Goal: Information Seeking & Learning: Learn about a topic

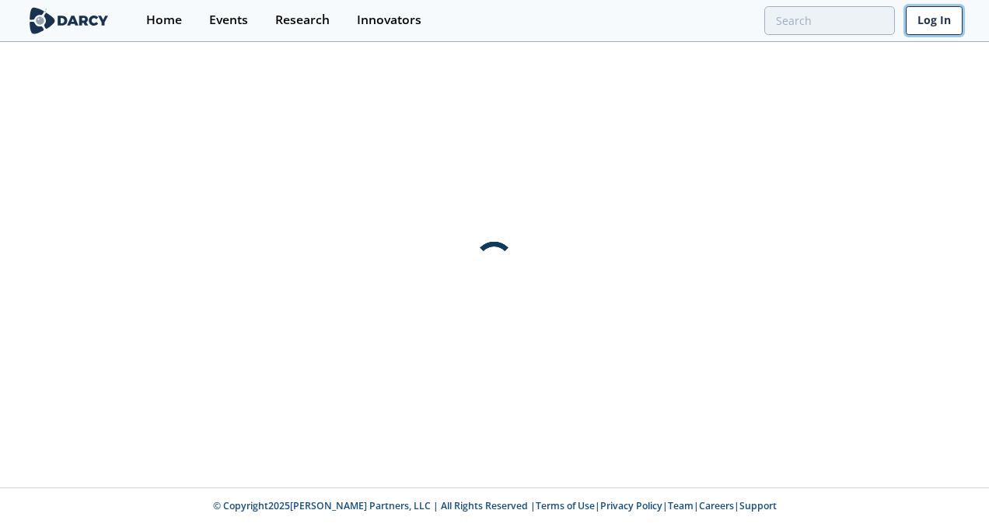
click at [929, 23] on link "Log In" at bounding box center [934, 20] width 57 height 29
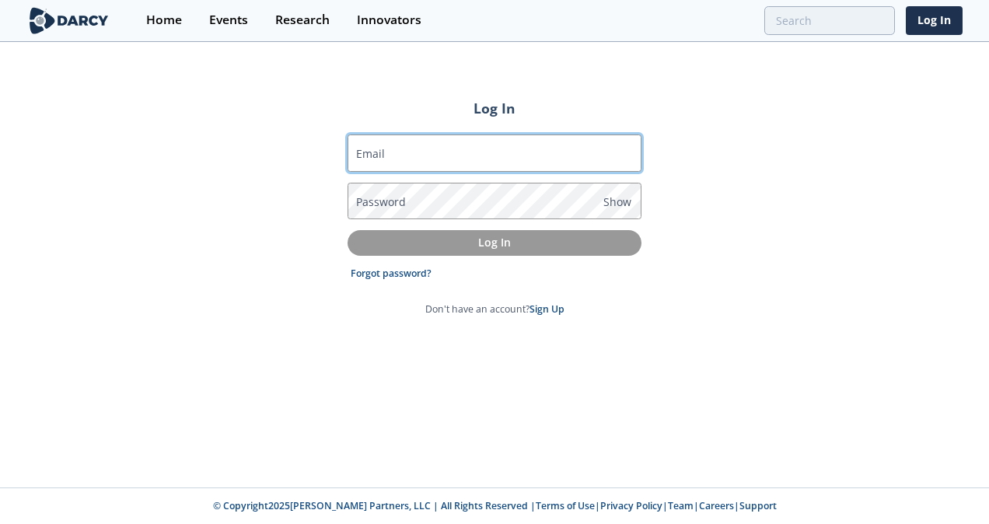
type input "[EMAIL_ADDRESS][PERSON_NAME][PERSON_NAME][DOMAIN_NAME]"
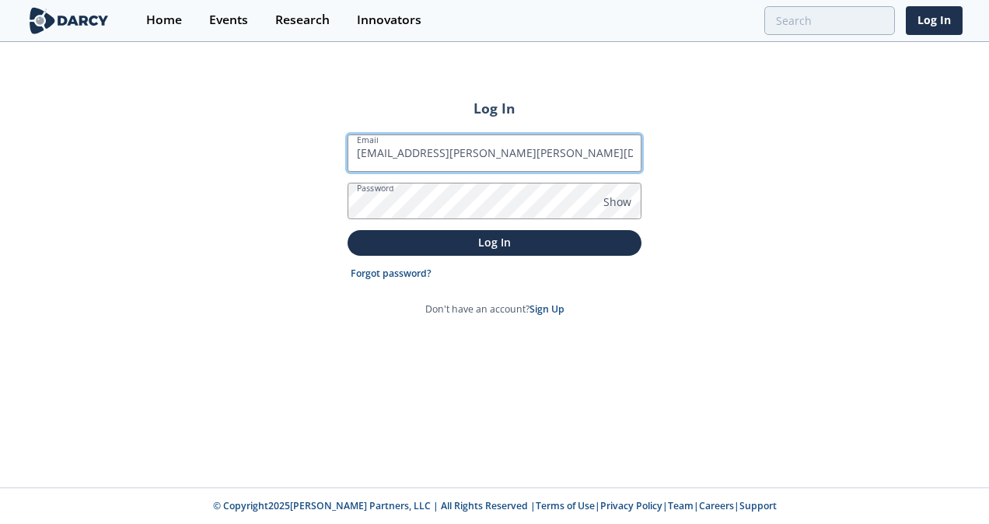
click at [460, 156] on input "[EMAIL_ADDRESS][PERSON_NAME][PERSON_NAME][DOMAIN_NAME]" at bounding box center [495, 153] width 294 height 37
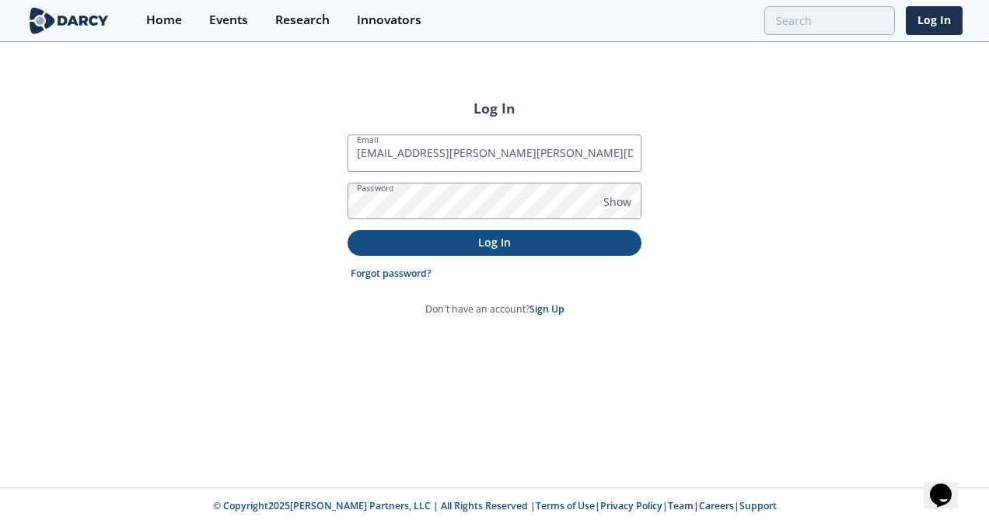
click at [636, 243] on button "Log In" at bounding box center [495, 243] width 294 height 26
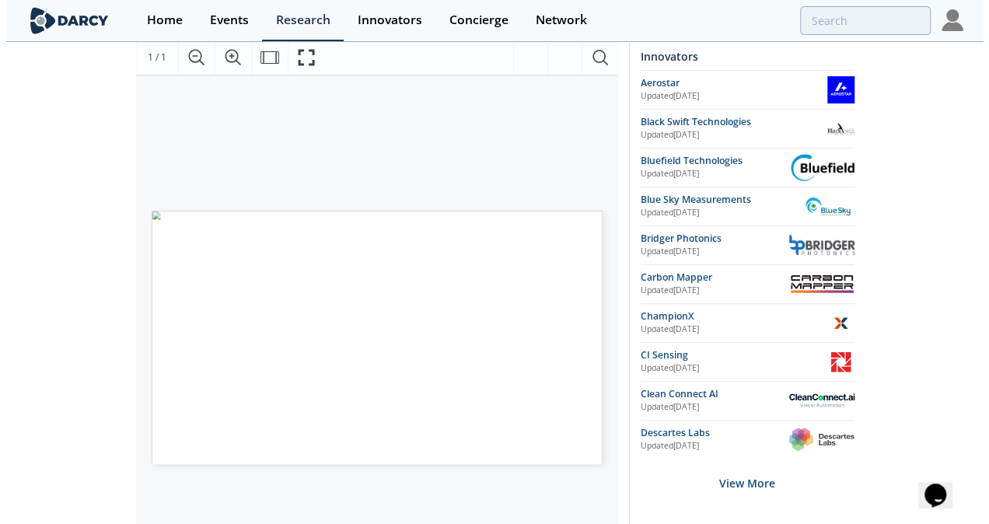
scroll to position [268, 0]
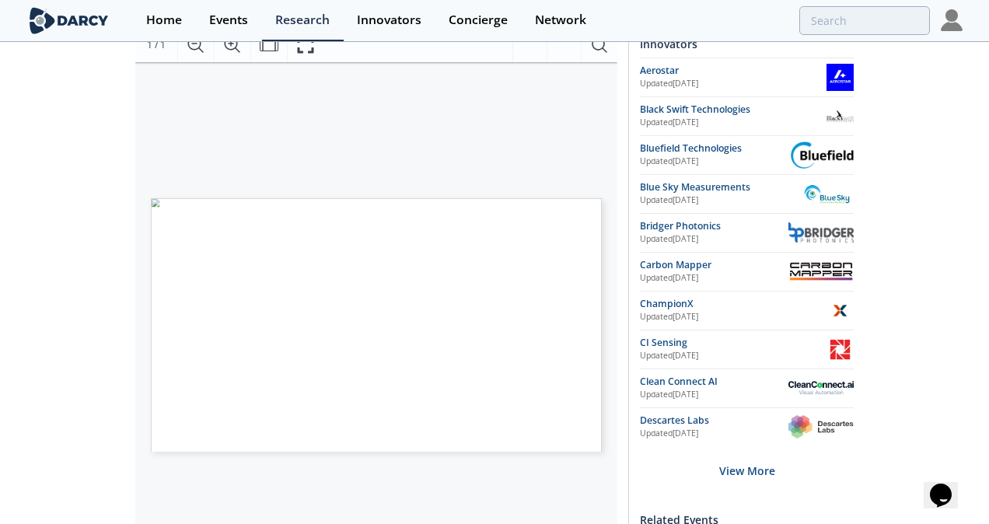
click at [176, 395] on span "Page 1" at bounding box center [470, 472] width 598 height 317
click at [162, 392] on div "Proprietary and confidential METHANE DETECTION TECHNOLOGY LANDSCAPE SOLUTION TY…" at bounding box center [376, 325] width 451 height 254
click at [233, 51] on icon "Zoom In" at bounding box center [232, 45] width 19 height 19
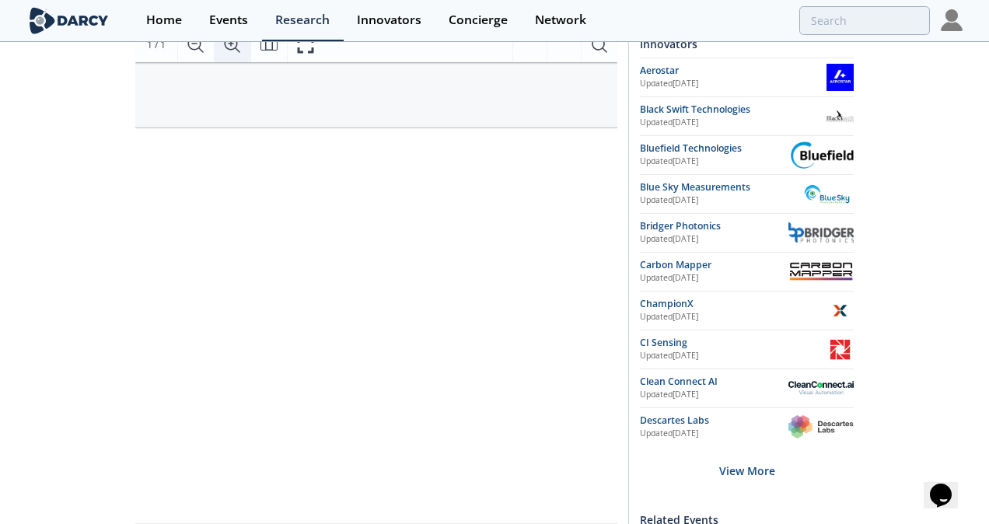
click at [233, 51] on icon "Zoom In" at bounding box center [232, 45] width 19 height 19
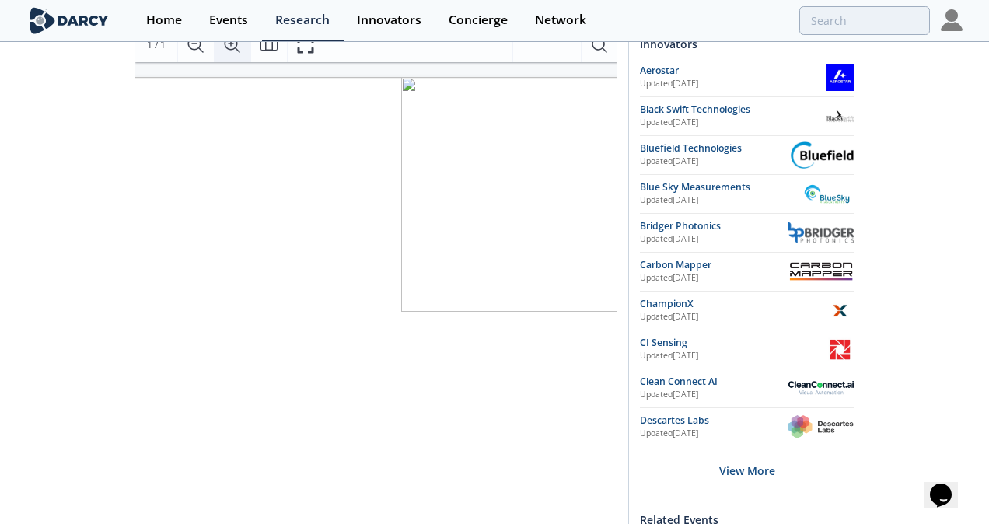
click at [233, 51] on icon "Zoom In" at bounding box center [232, 45] width 19 height 19
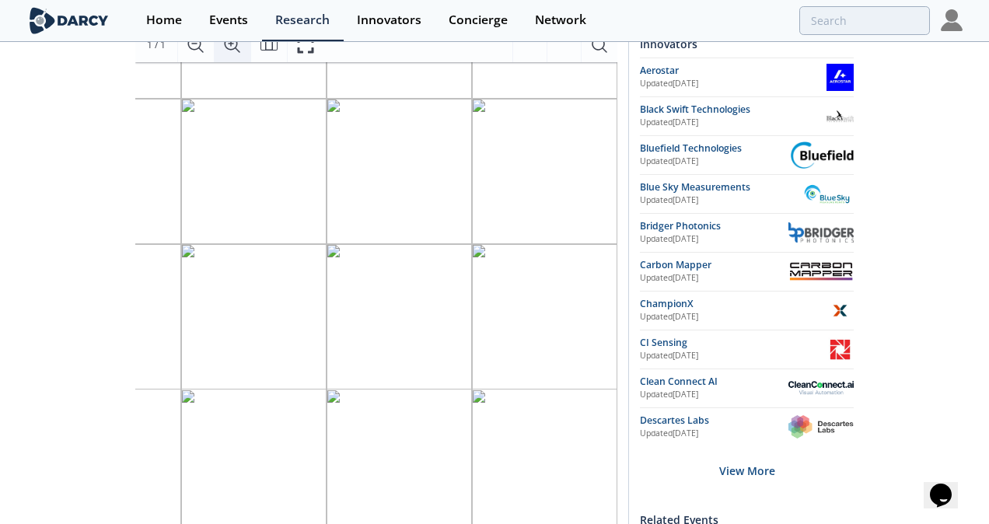
scroll to position [136, 0]
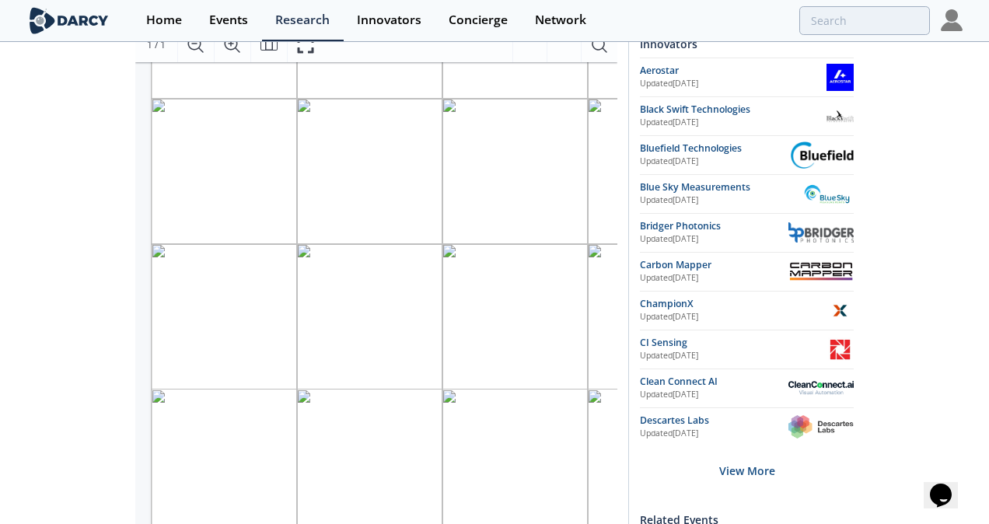
click at [177, 420] on div "Proprietary and confidential METHANE DETECTION TECHNOLOGY LANDSCAPE SOLUTION TY…" at bounding box center [963, 410] width 1625 height 914
click at [177, 437] on div "Proprietary and confidential METHANE DETECTION TECHNOLOGY LANDSCAPE SOLUTION TY…" at bounding box center [963, 410] width 1625 height 914
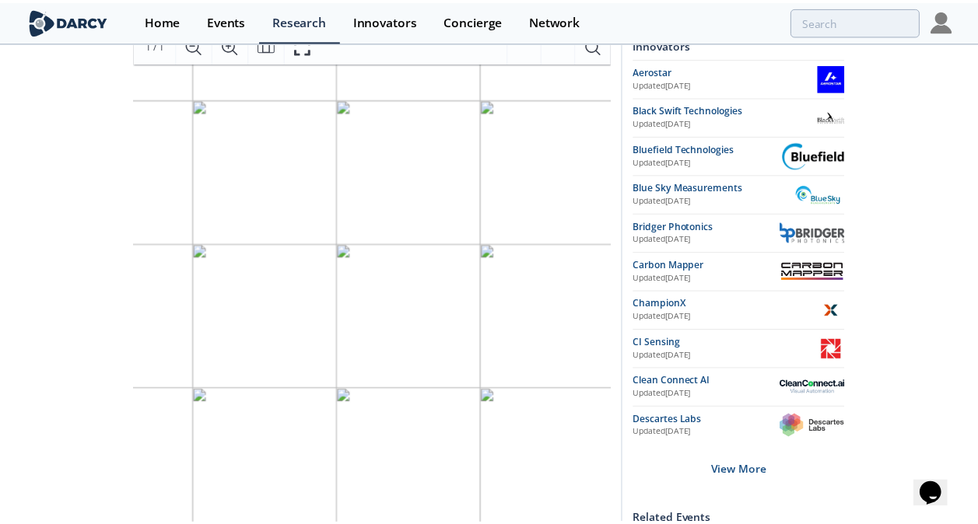
scroll to position [136, 103]
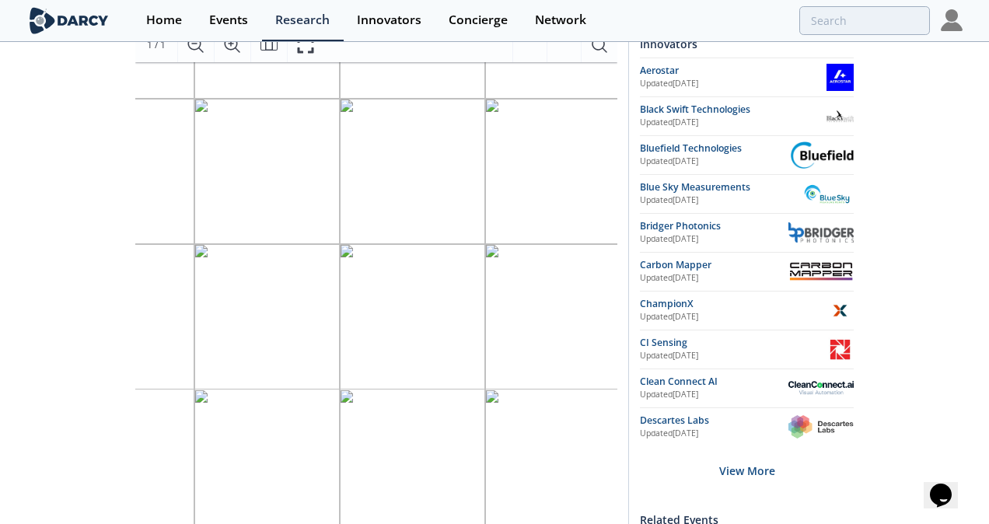
click at [459, 450] on div "Page 1" at bounding box center [598, 263] width 1101 height 620
click at [509, 453] on div "Page 1" at bounding box center [598, 263] width 1101 height 620
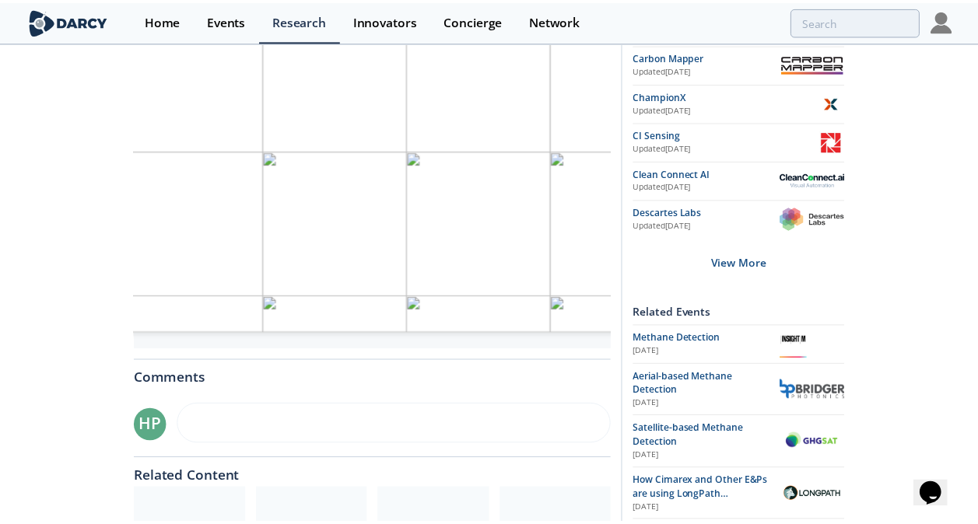
scroll to position [136, 0]
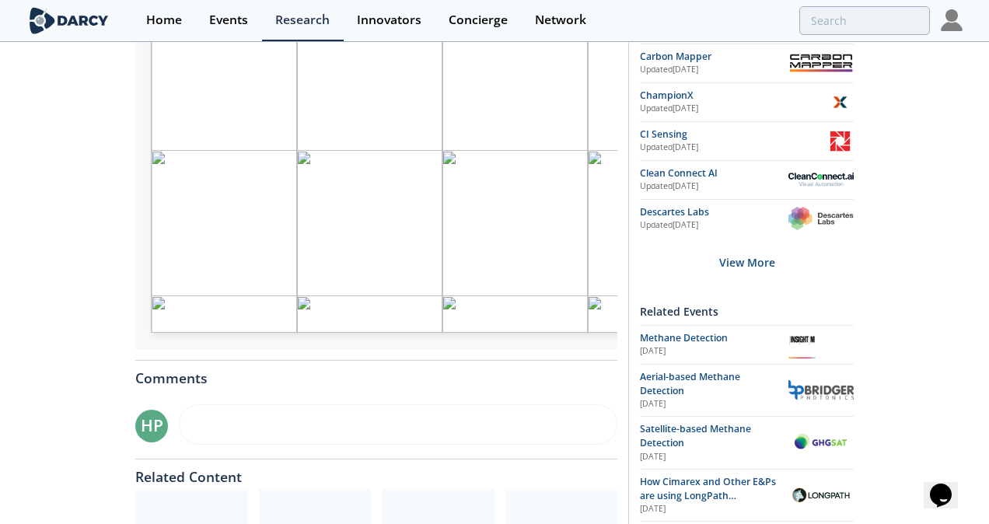
click at [188, 188] on div "Page 1" at bounding box center [701, 24] width 1101 height 620
click at [178, 182] on div "Page 1" at bounding box center [701, 24] width 1101 height 620
click at [176, 204] on div "Page 1" at bounding box center [701, 24] width 1101 height 620
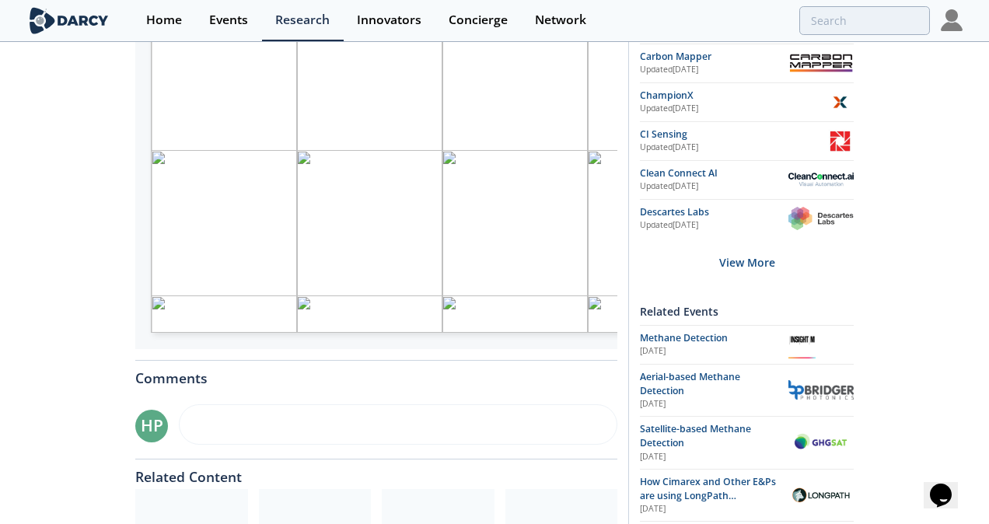
click at [398, 193] on div "Page 1" at bounding box center [701, 24] width 1101 height 620
